Goal: Transaction & Acquisition: Purchase product/service

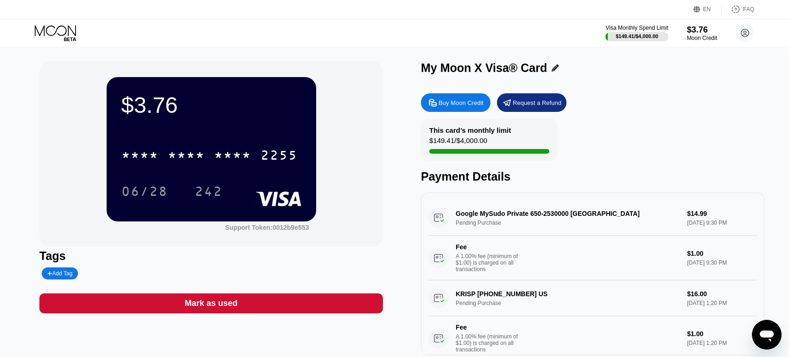
click at [471, 101] on div "Buy Moon Credit" at bounding box center [461, 103] width 45 height 8
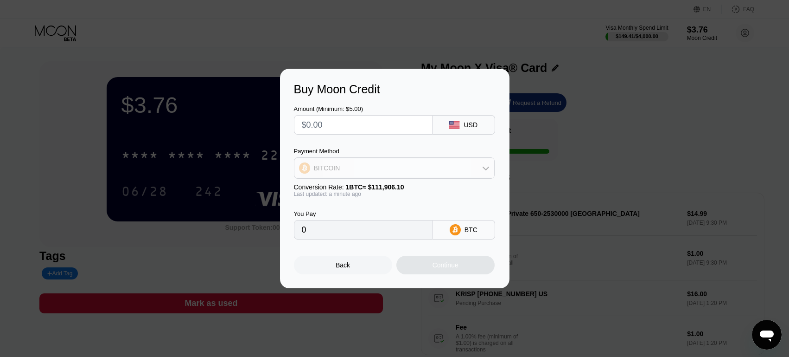
click at [352, 168] on div "BITCOIN" at bounding box center [395, 168] width 200 height 19
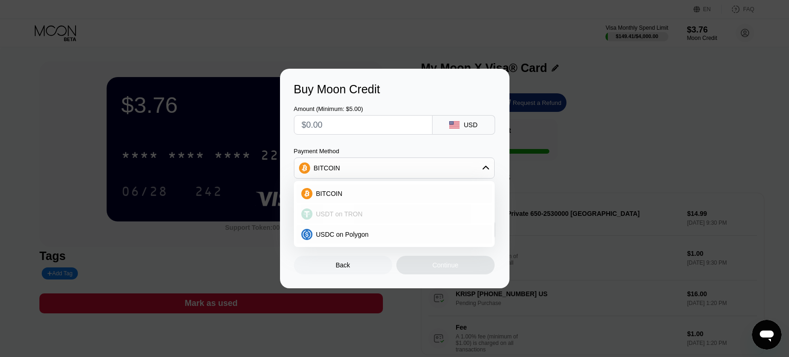
click at [350, 218] on div "USDT on TRON" at bounding box center [394, 214] width 195 height 19
type input "0.00"
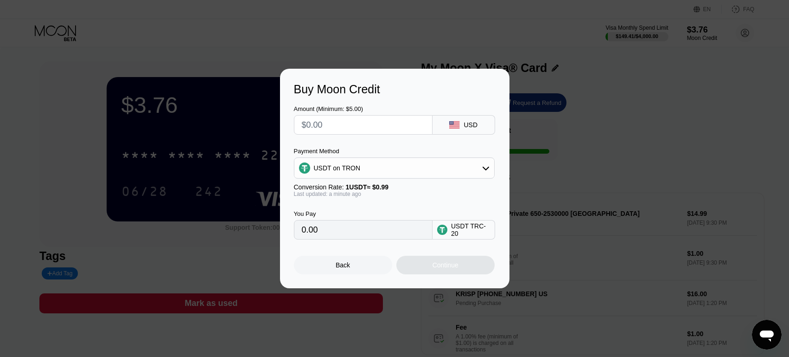
click at [353, 116] on input "text" at bounding box center [363, 124] width 123 height 19
type input "$2"
type input "2.02"
type input "$22"
type input "22.22"
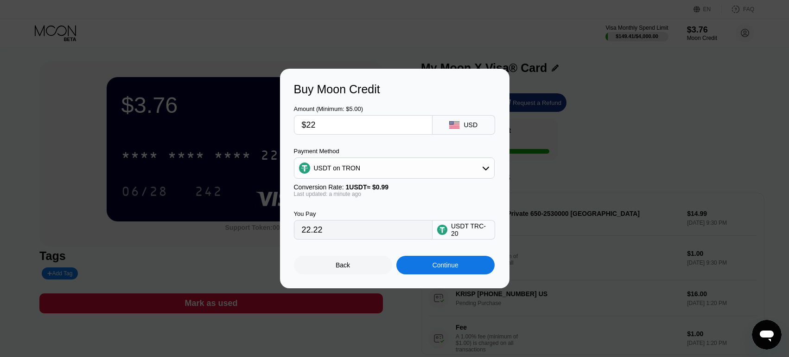
type input "$22"
click at [444, 271] on div "Continue" at bounding box center [446, 265] width 98 height 19
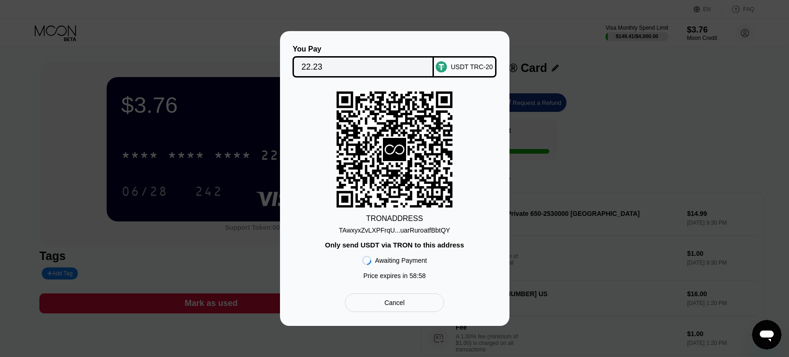
click at [428, 231] on div "TAwxyxZvLXPFrqU...uarRuroatfBbtQY" at bounding box center [394, 229] width 111 height 7
click at [785, 119] on div "You Pay 22.23 USDT TRC-20 TRON ADDRESS TAwxyxZvLXPFrqU...uarRuroatfBbtQY Only s…" at bounding box center [394, 178] width 789 height 295
click at [418, 227] on div "TAwxyxZvLXPFrqU...uarRuroatfBbtQY" at bounding box center [394, 229] width 111 height 7
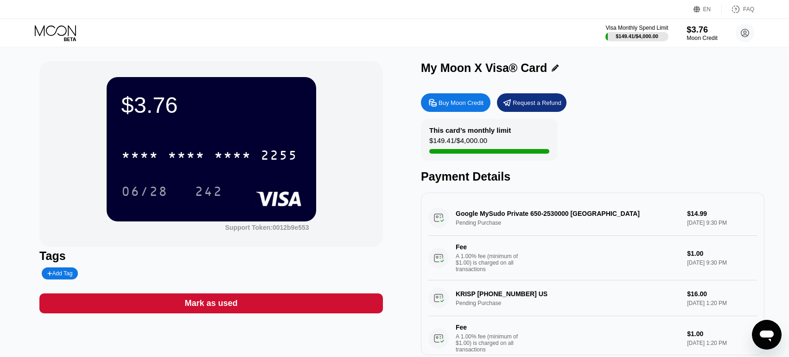
click at [702, 35] on div "Moon Credit" at bounding box center [702, 38] width 31 height 6
